Goal: Transaction & Acquisition: Purchase product/service

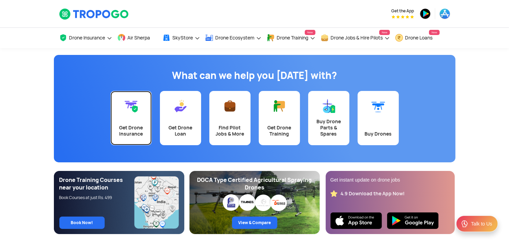
click at [131, 125] on div "Get Drone Insurance" at bounding box center [131, 131] width 33 height 12
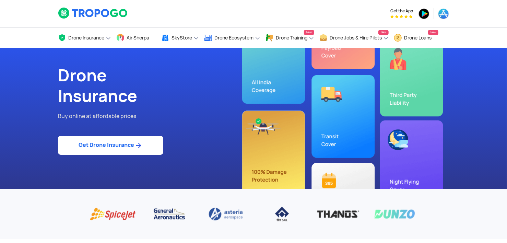
click at [143, 149] on img at bounding box center [138, 145] width 9 height 8
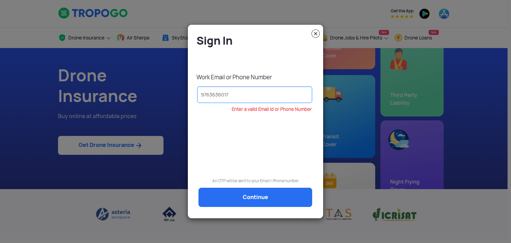
type input "9763636017"
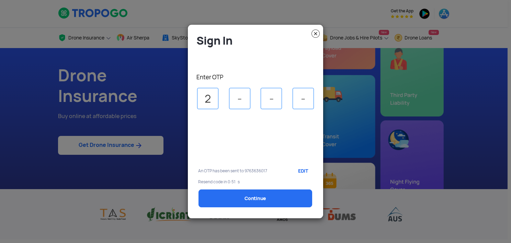
type input "2"
type input "4"
type input "1"
type input "3"
select select "1000000"
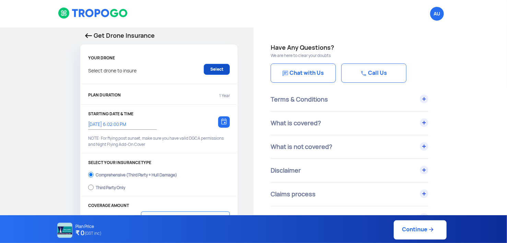
click at [219, 70] on link "Select" at bounding box center [217, 69] width 26 height 11
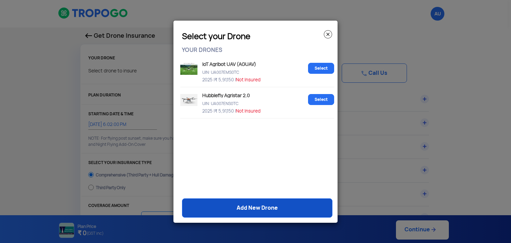
click at [276, 209] on link "Add New Drone" at bounding box center [257, 207] width 150 height 19
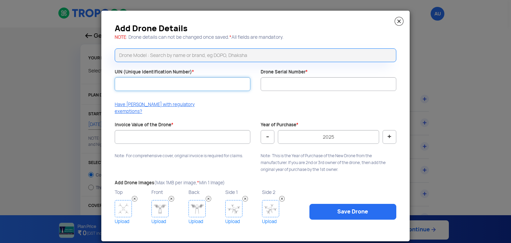
click at [180, 85] on input "UIN (Unique Identification Number) *" at bounding box center [183, 84] width 136 height 14
paste input "UA00T3XD0TC"
type input "UA00T3XD0TC"
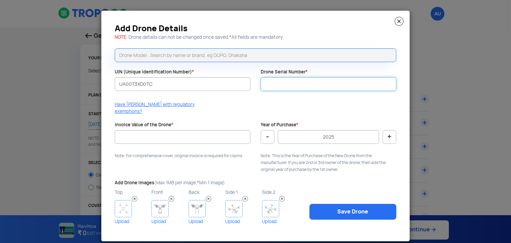
click at [299, 86] on input "Drone Serial Number *" at bounding box center [329, 84] width 136 height 14
click at [286, 83] on input "Drone Serial Number *" at bounding box center [329, 84] width 136 height 14
type input "asdddawgg"
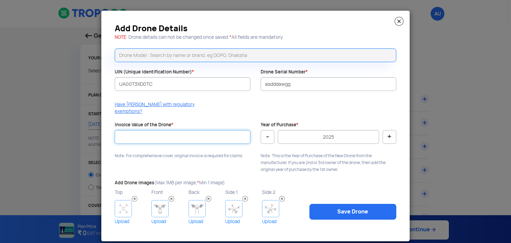
click at [197, 133] on input "Invoice Value of the Drone *" at bounding box center [183, 137] width 136 height 14
type input "5"
paste input "577500.00"
type input "577500.00"
click at [119, 200] on img at bounding box center [123, 208] width 17 height 17
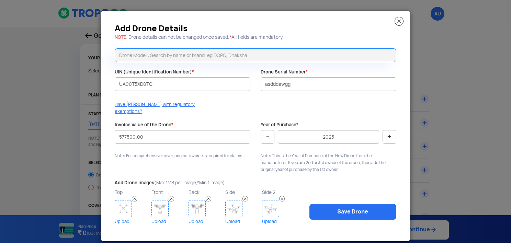
click at [160, 200] on img at bounding box center [159, 208] width 17 height 17
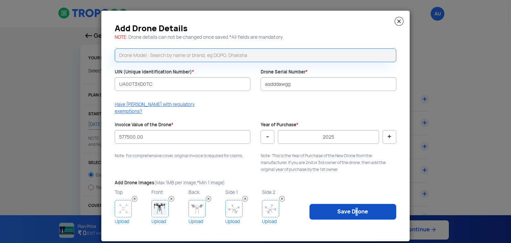
click at [351, 204] on link "Save Drone" at bounding box center [352, 212] width 87 height 16
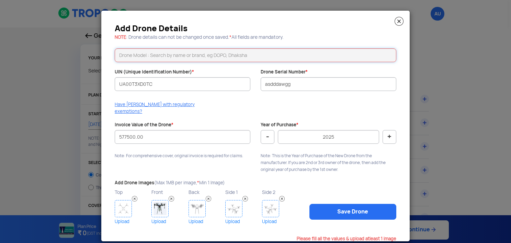
click at [245, 58] on input "text" at bounding box center [255, 55] width 281 height 14
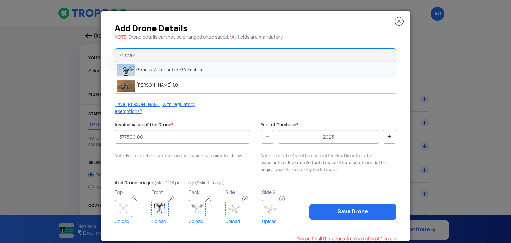
click at [164, 70] on li "General Aeronautics GA Krishak" at bounding box center [255, 69] width 281 height 15
type input "General Aeronautics GA Krishak"
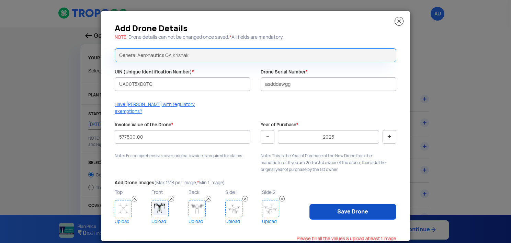
click at [348, 204] on link "Save Drone" at bounding box center [352, 212] width 87 height 16
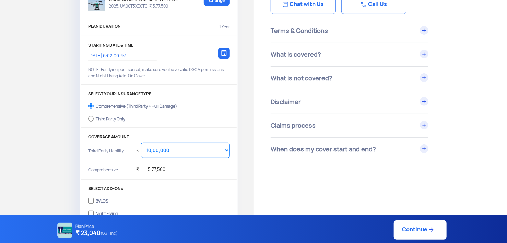
scroll to position [103, 0]
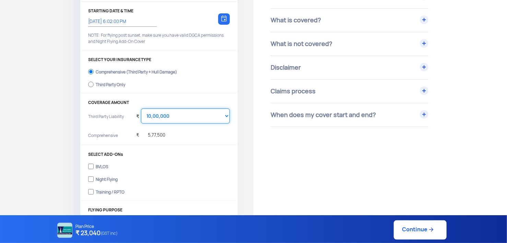
click at [166, 117] on select "Select Amount 10,00,000 15,00,000 20,00,000 25,00,000 30,00,000 35,00,000 40,00…" at bounding box center [185, 115] width 89 height 15
click at [167, 117] on select "Select Amount 10,00,000 15,00,000 20,00,000 25,00,000 30,00,000 35,00,000 40,00…" at bounding box center [185, 115] width 89 height 15
click at [166, 130] on div "₹ 5,77,500" at bounding box center [183, 136] width 94 height 14
click at [170, 140] on div "₹ 5,77,500" at bounding box center [183, 136] width 94 height 14
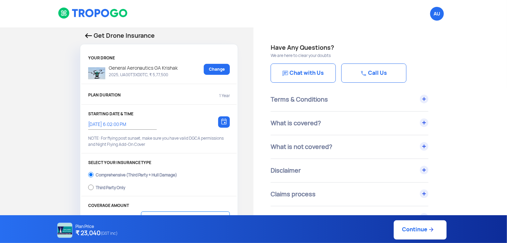
scroll to position [34, 0]
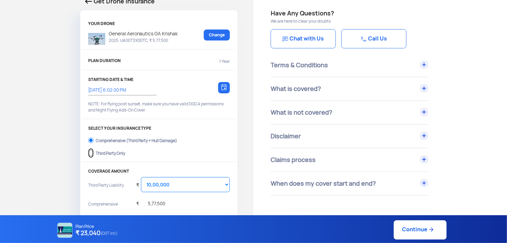
click at [90, 153] on input "Third Party Only" at bounding box center [90, 153] width 5 height 10
radio input "true"
select select "2000000"
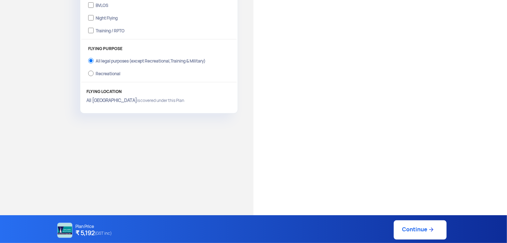
scroll to position [45, 0]
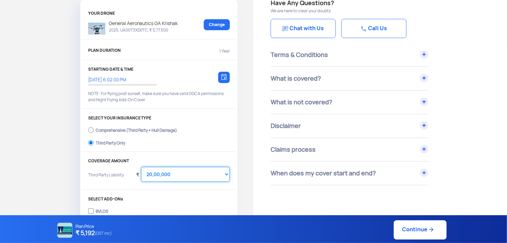
click at [180, 173] on select "Select Amount 20,00,000 25,00,000 30,00,000 35,00,000 40,00,000" at bounding box center [185, 174] width 89 height 15
click at [111, 130] on div "Comprehensive (Third Party + Hull Damage)" at bounding box center [137, 129] width 82 height 3
click at [94, 130] on input "Comprehensive (Third Party + Hull Damage)" at bounding box center [90, 130] width 5 height 10
radio input "true"
click at [174, 174] on select "Select Amount 10,00,000 15,00,000 20,00,000 25,00,000 30,00,000 35,00,000 40,00…" at bounding box center [185, 174] width 89 height 15
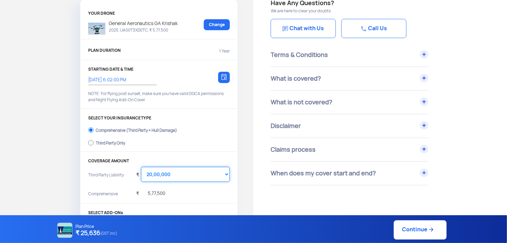
click at [141, 167] on select "Select Amount 10,00,000 15,00,000 20,00,000 25,00,000 30,00,000 35,00,000 40,00…" at bounding box center [185, 174] width 89 height 15
click at [49, 136] on div "Get Drone Insurance YOUR DRONE General Aeronautics GA Krishak 2025, UA00T3XD0TC…" at bounding box center [127, 160] width 254 height 354
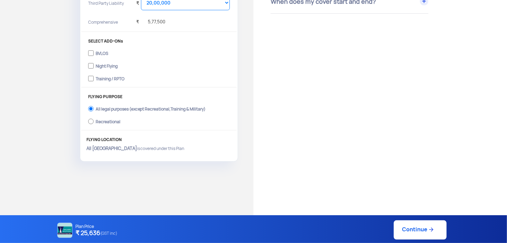
scroll to position [148, 0]
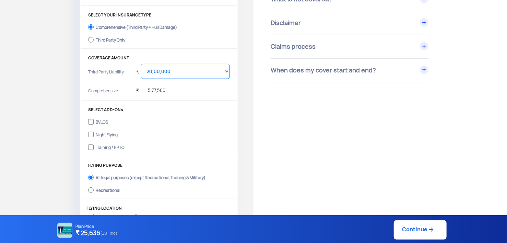
click at [421, 232] on link "Continue" at bounding box center [420, 229] width 53 height 19
type input "[DATE] 6:04:00 PM"
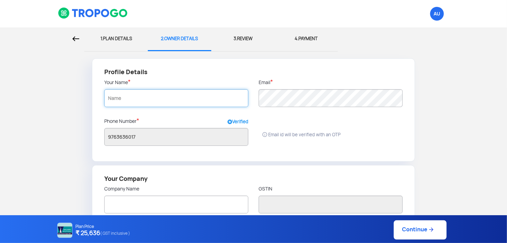
click at [173, 100] on input "text" at bounding box center [176, 98] width 144 height 18
type input "[PERSON_NAME]"
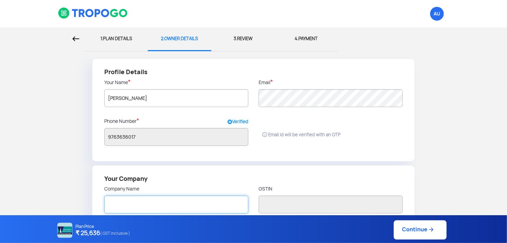
type input "Techbot Knowledge Sciences Private Limited"
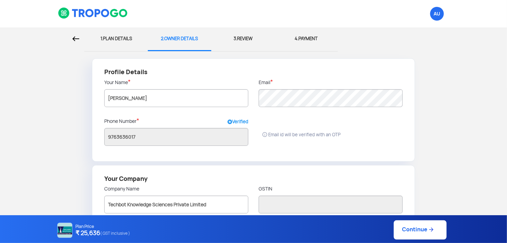
type input "Pune"
type input "[GEOGRAPHIC_DATA]"
radio input "false"
radio input "true"
type input "[PERSON_NAME]"
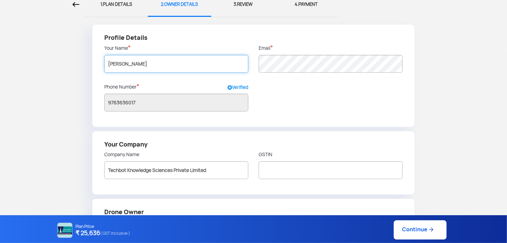
scroll to position [103, 0]
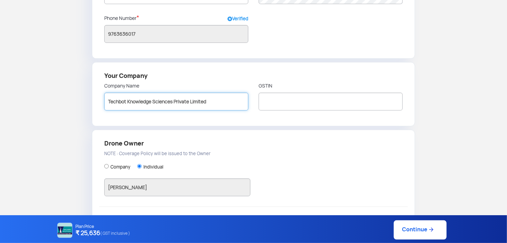
drag, startPoint x: 235, startPoint y: 100, endPoint x: 0, endPoint y: 63, distance: 237.7
click at [0, 63] on html "AU Logout 1. PLAN DETAILS 2. OWNER DETAILS 3. REVIEW 4. PAYMENT Profile Details…" at bounding box center [253, 18] width 507 height 243
type input "GA"
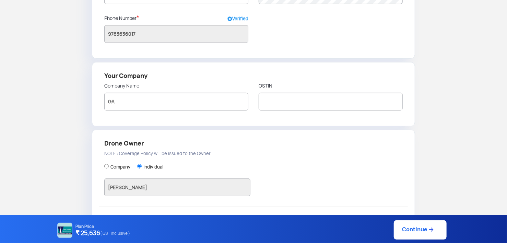
click at [299, 183] on div "Company Individual [PERSON_NAME]" at bounding box center [253, 181] width 298 height 51
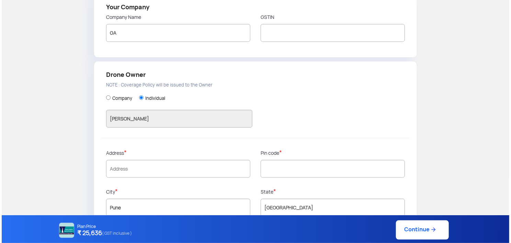
scroll to position [187, 0]
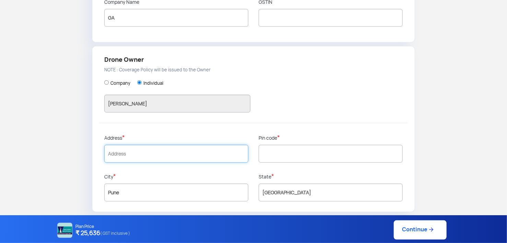
click at [183, 153] on input "text" at bounding box center [176, 154] width 144 height 18
type input "Thane"
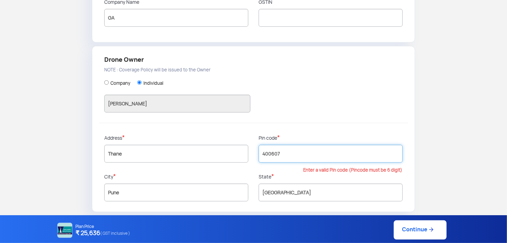
type input "400607"
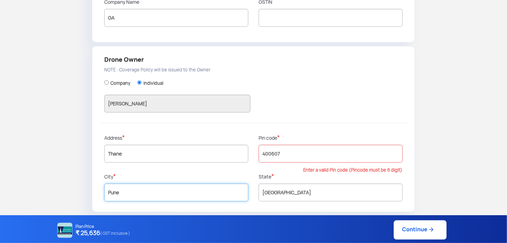
drag, startPoint x: 186, startPoint y: 187, endPoint x: 24, endPoint y: 195, distance: 162.9
click at [24, 195] on form "Profile Details Your Name * [PERSON_NAME] Email * Phone Number * Verified [PHON…" at bounding box center [253, 42] width 497 height 340
type input "T"
type input "Thane"
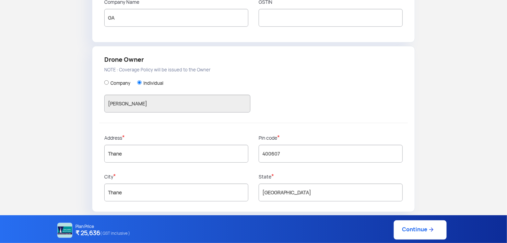
click at [502, 114] on div "1. PLAN DETAILS 2. OWNER DETAILS 3. REVIEW 4. PAYMENT Profile Details Your Name…" at bounding box center [253, 35] width 507 height 389
click at [408, 228] on link "Continue" at bounding box center [420, 229] width 53 height 19
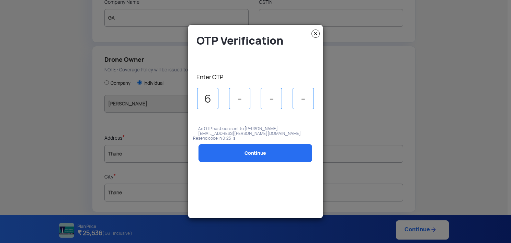
type input "6"
type input "7"
type input "1"
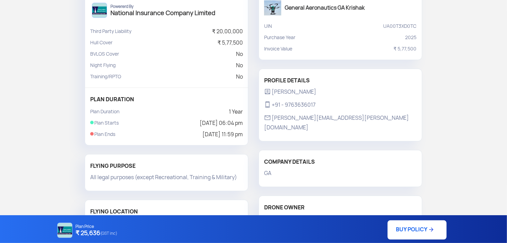
scroll to position [8, 0]
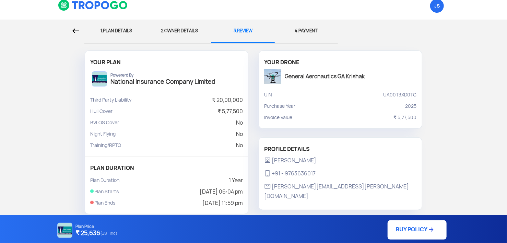
click at [299, 30] on div "4. PAYMENT" at bounding box center [306, 31] width 53 height 23
drag, startPoint x: 77, startPoint y: 232, endPoint x: 99, endPoint y: 234, distance: 22.1
click at [99, 234] on h4 "₹ 25,636 (GST inc)" at bounding box center [97, 233] width 42 height 9
copy h4 "₹ 25,636"
